Goal: Task Accomplishment & Management: Complete application form

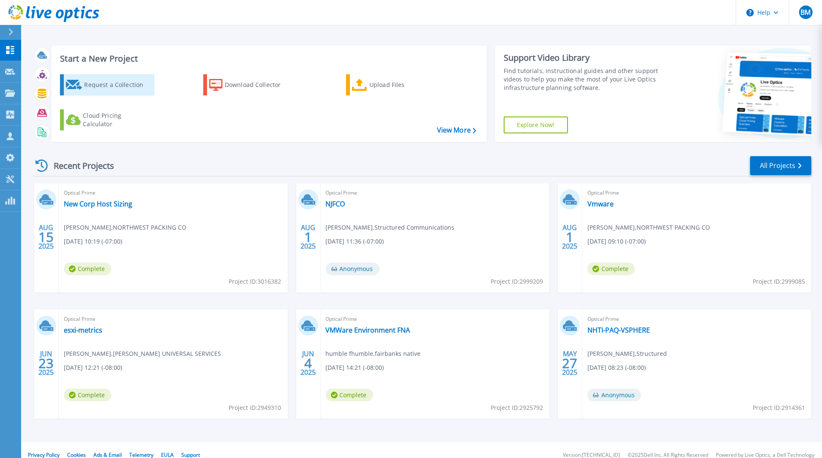
click at [72, 89] on icon at bounding box center [74, 85] width 16 height 10
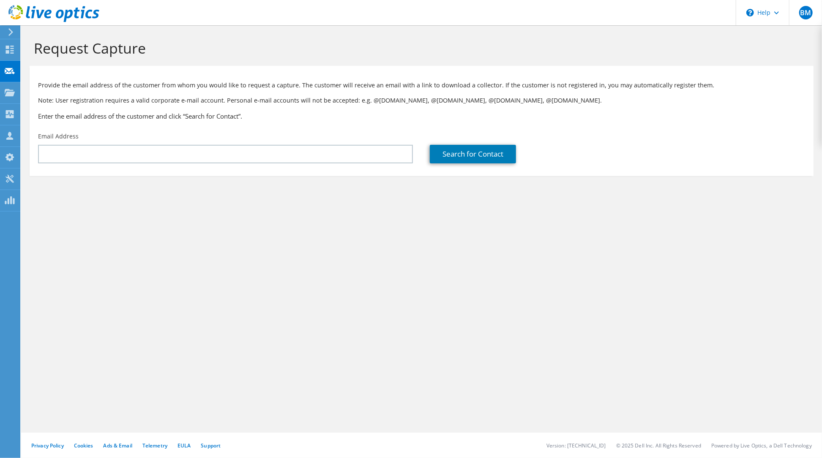
click at [226, 145] on div "Email Address" at bounding box center [226, 148] width 392 height 40
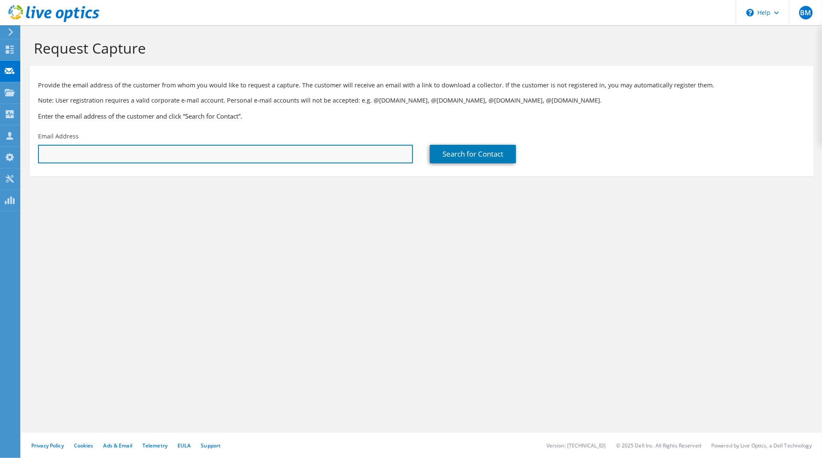
click at [224, 149] on input "text" at bounding box center [225, 154] width 375 height 19
paste input "david.rose@chartercon.com"
type input "david.rose@chartercon.com"
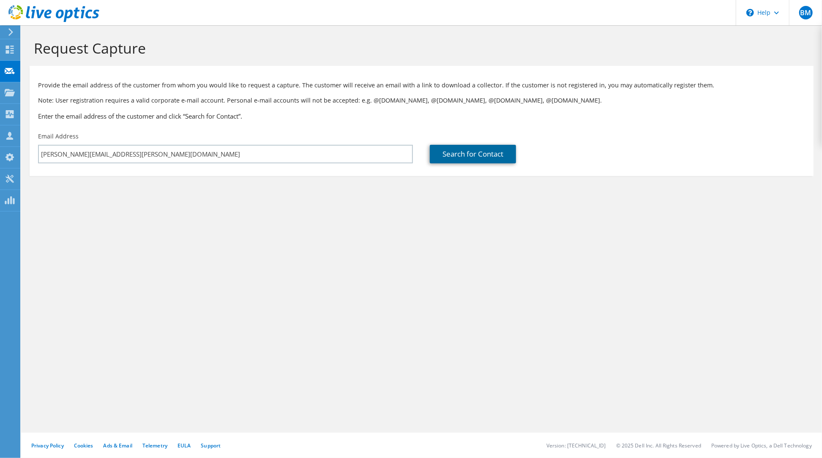
click at [437, 156] on link "Search for Contact" at bounding box center [473, 154] width 86 height 19
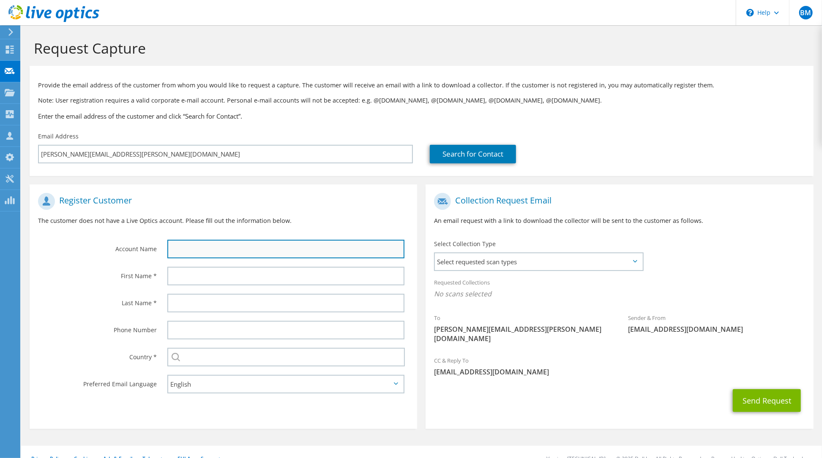
click at [237, 250] on input "text" at bounding box center [285, 249] width 237 height 19
type input "Ad"
drag, startPoint x: 213, startPoint y: 254, endPoint x: 165, endPoint y: 253, distance: 48.6
click at [167, 253] on input "Ad" at bounding box center [285, 249] width 237 height 19
type input "Charter Constrcution"
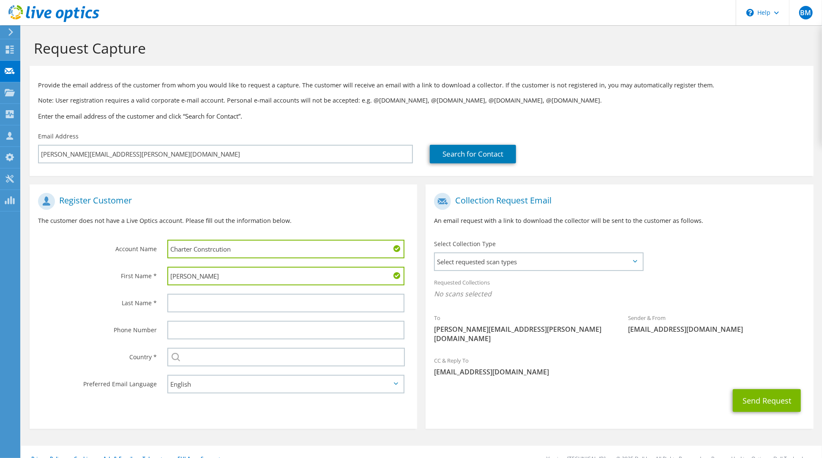
type input "[PERSON_NAME]"
type input "Rose"
click at [601, 268] on span "Select requested scan types" at bounding box center [538, 262] width 207 height 17
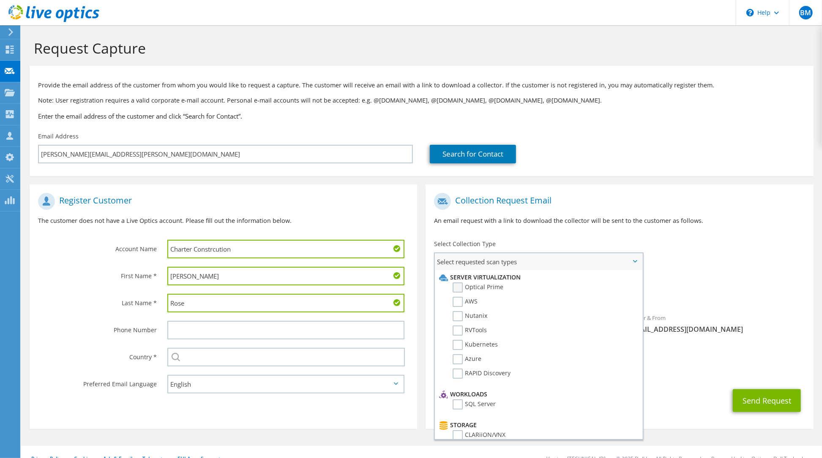
click at [488, 288] on label "Optical Prime" at bounding box center [478, 288] width 51 height 10
click at [0, 0] on input "Optical Prime" at bounding box center [0, 0] width 0 height 0
click at [732, 355] on div "CC & Reply To bmirabelli@structured.com" at bounding box center [620, 369] width 388 height 29
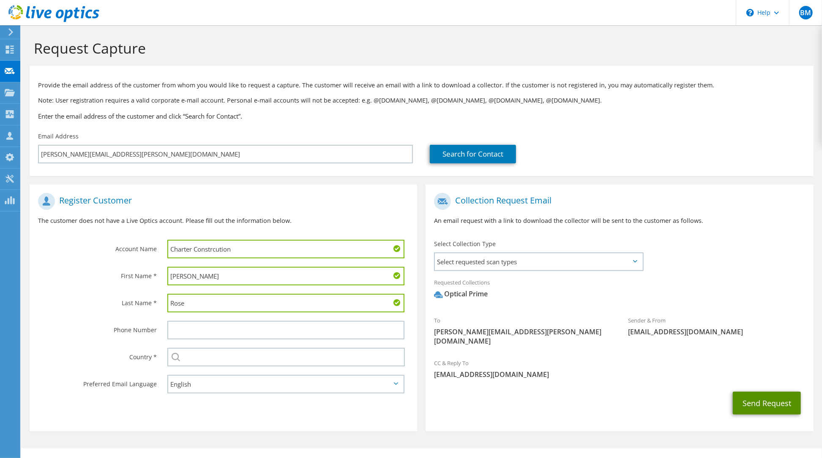
click at [751, 392] on button "Send Request" at bounding box center [767, 403] width 68 height 23
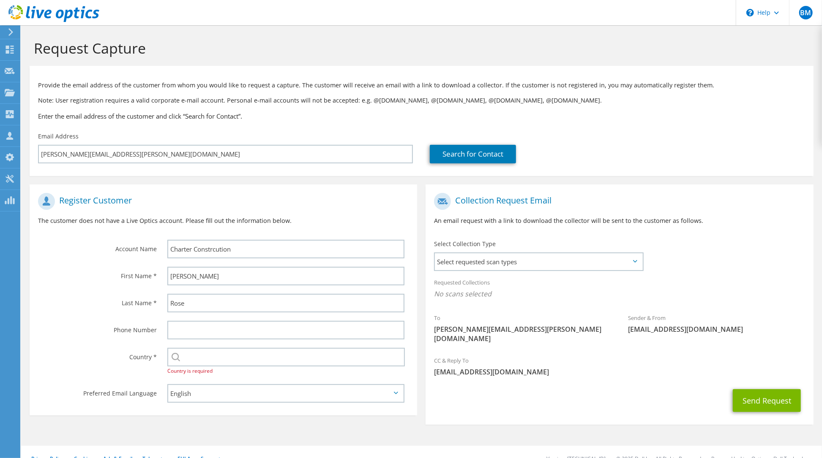
click at [232, 375] on div "Select Andorra United Arab Emirates Afghanistan Antigua and Barbuda Anguilla Al…" at bounding box center [288, 362] width 259 height 36
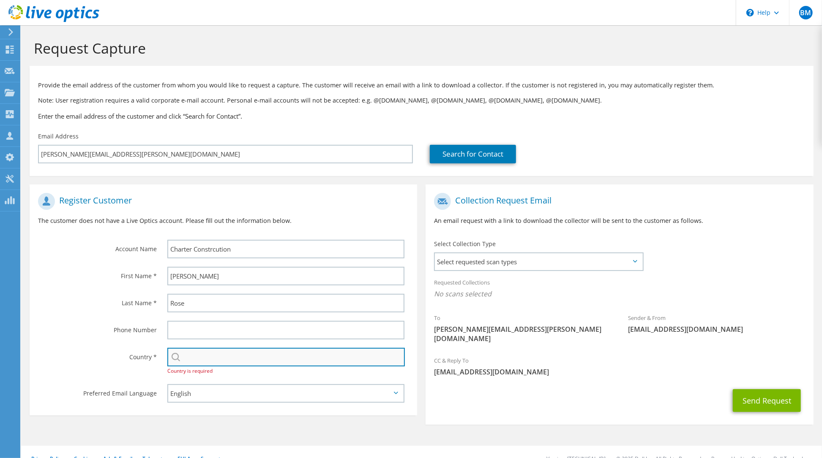
click at [228, 366] on input "text" at bounding box center [286, 357] width 238 height 19
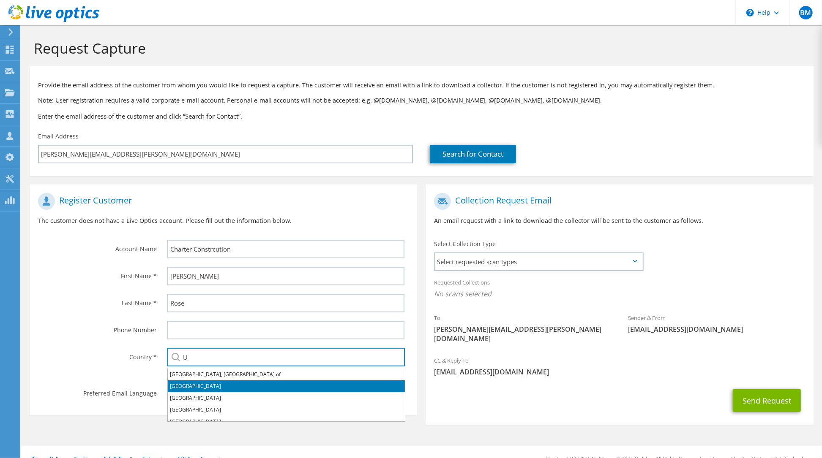
scroll to position [41, 0]
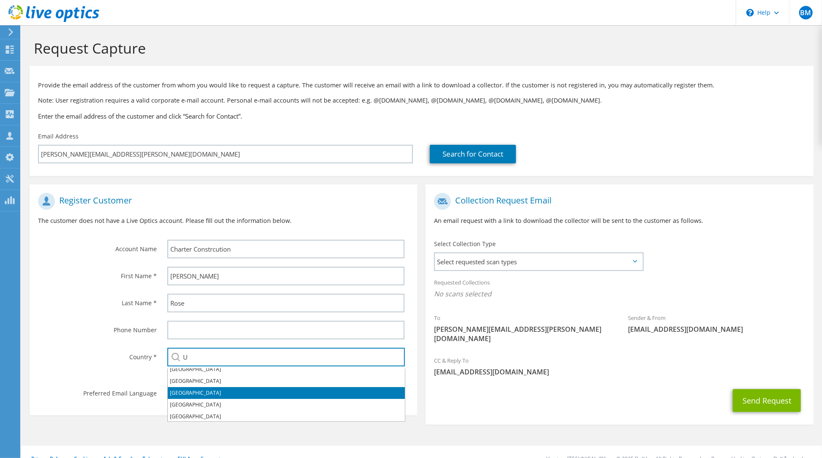
click at [224, 395] on li "[GEOGRAPHIC_DATA]" at bounding box center [286, 394] width 237 height 12
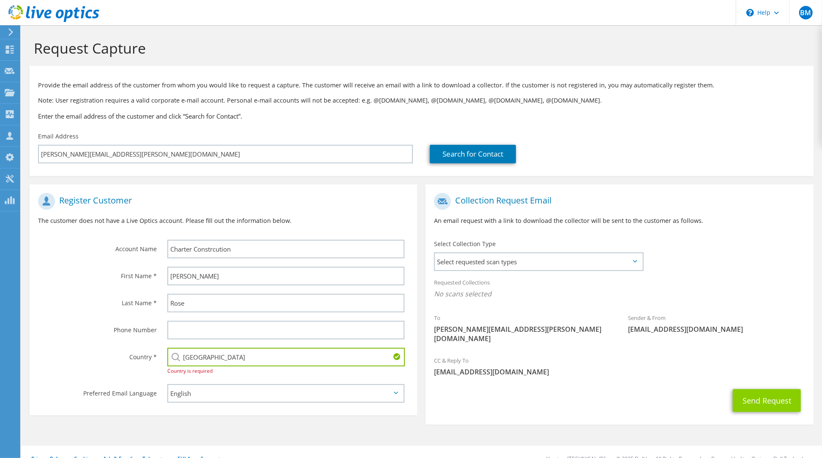
type input "[GEOGRAPHIC_DATA]"
click at [755, 397] on button "Send Request" at bounding box center [767, 401] width 68 height 23
